Goal: Task Accomplishment & Management: Manage account settings

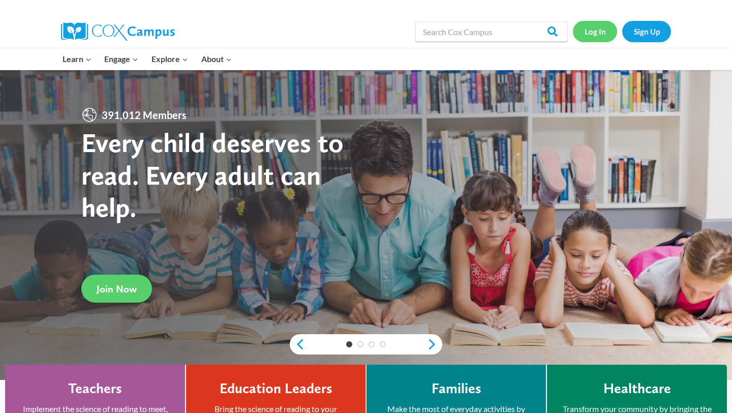
click at [604, 39] on link "Log In" at bounding box center [595, 31] width 44 height 21
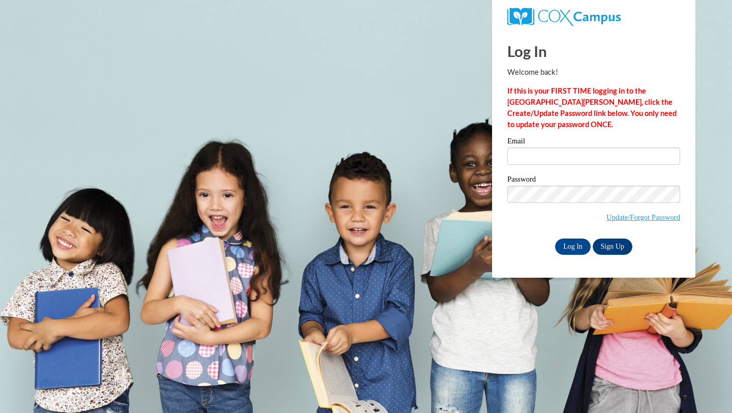
click at [534, 169] on div "Email" at bounding box center [593, 154] width 173 height 35
click at [529, 153] on input "Email" at bounding box center [593, 155] width 173 height 17
type input "vanalstineabigail@gmail.com"
click at [562, 242] on input "Log In" at bounding box center [573, 246] width 36 height 16
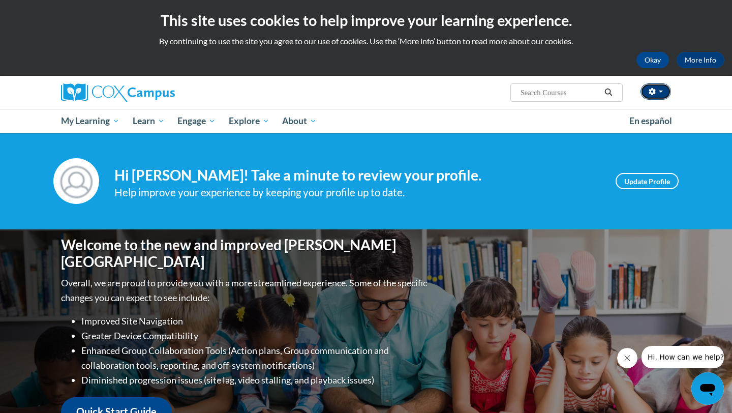
click at [660, 96] on button "button" at bounding box center [655, 91] width 30 height 16
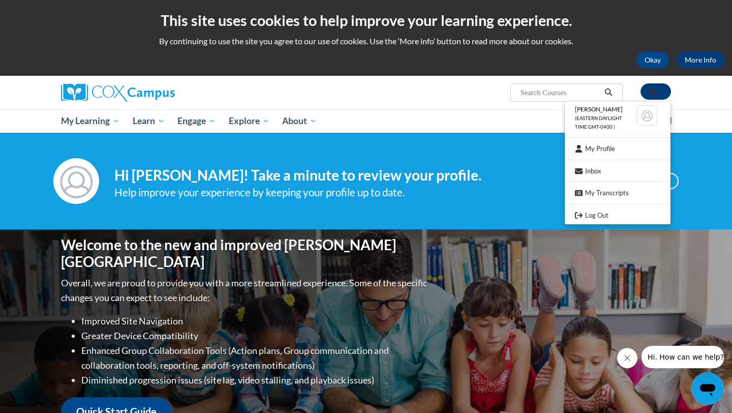
click at [660, 95] on button "button" at bounding box center [655, 91] width 30 height 16
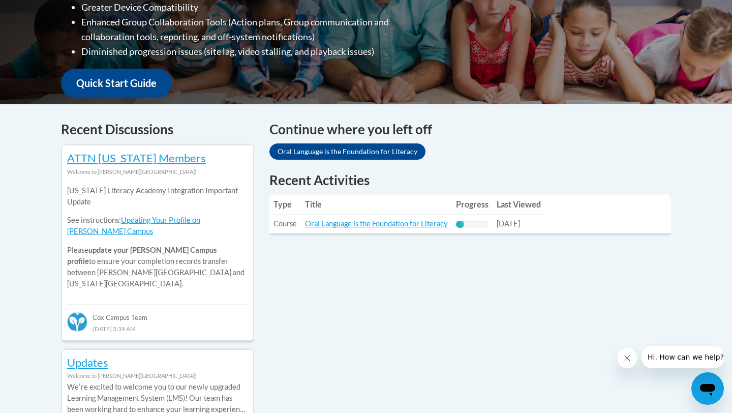
scroll to position [468, 0]
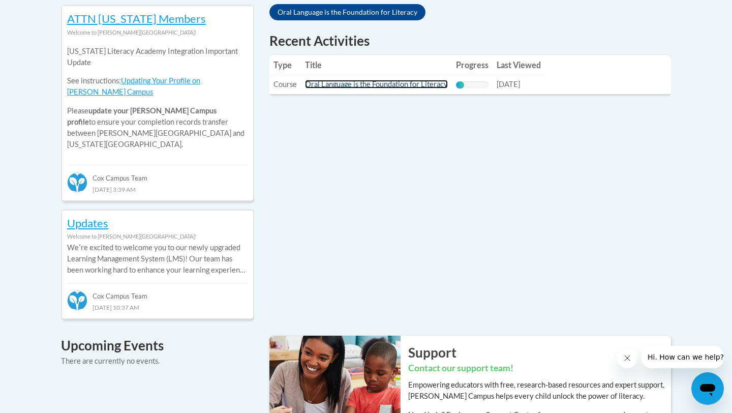
click at [372, 84] on link "Oral Language is the Foundation for Literacy" at bounding box center [376, 84] width 143 height 9
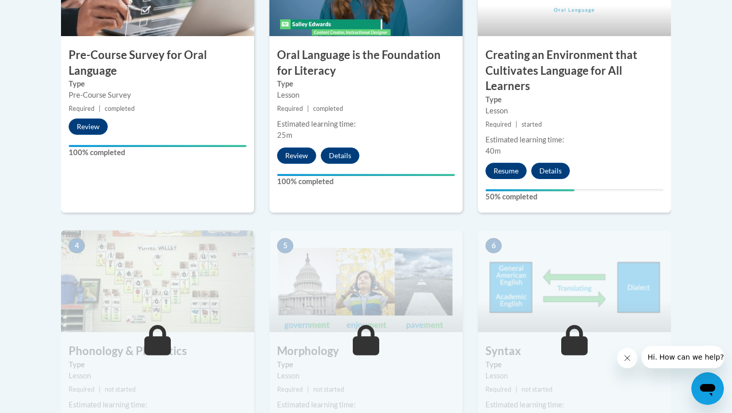
scroll to position [389, 0]
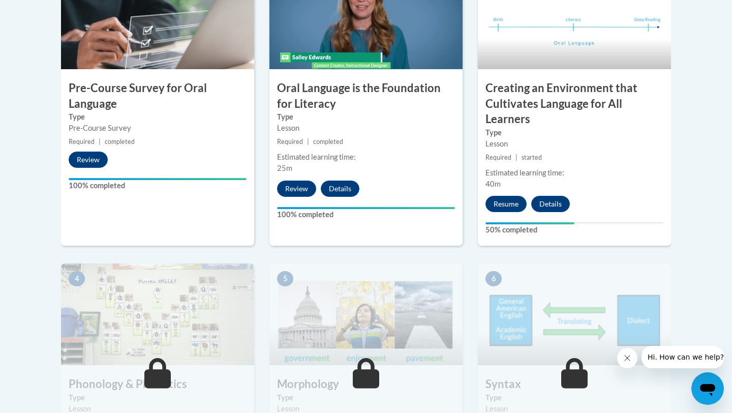
click at [501, 215] on div "3 Creating an Environment that Cultivates Language for All Learners Type Lesson…" at bounding box center [574, 106] width 193 height 279
click at [501, 198] on button "Resume" at bounding box center [505, 204] width 41 height 16
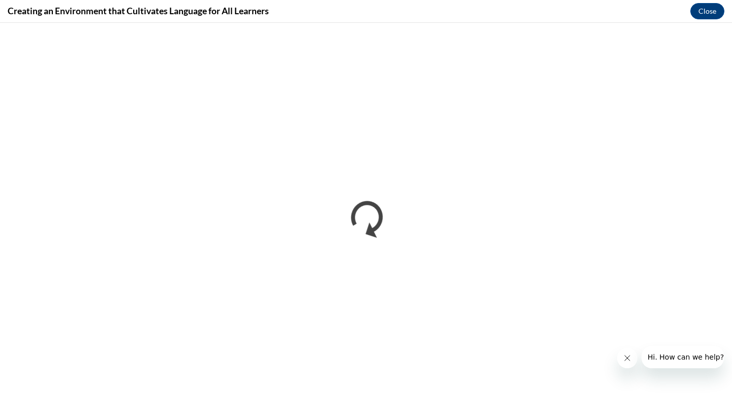
scroll to position [0, 0]
